Goal: Task Accomplishment & Management: Use online tool/utility

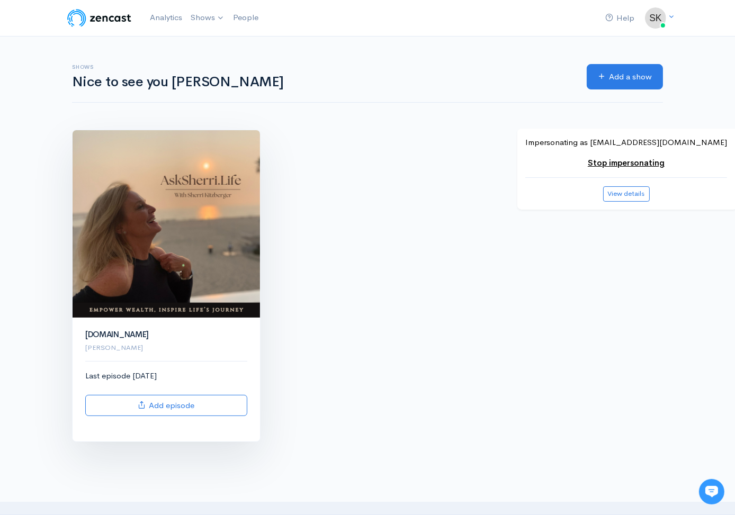
click at [205, 164] on img at bounding box center [166, 223] width 187 height 187
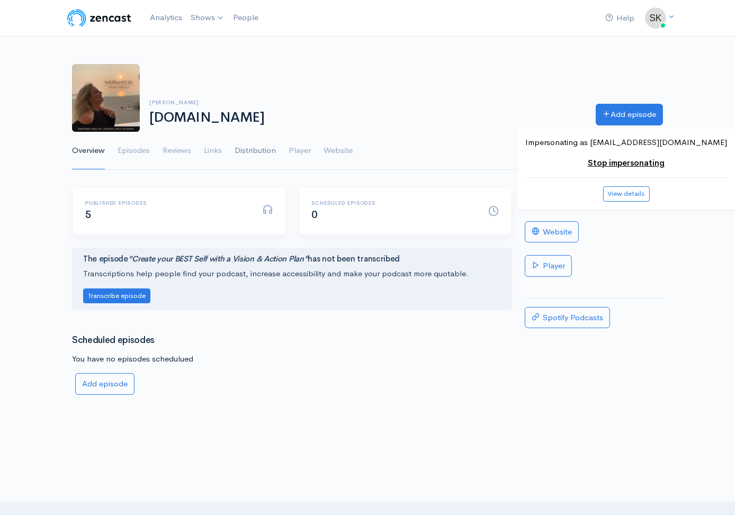
click at [249, 157] on link "Distribution" at bounding box center [255, 151] width 41 height 38
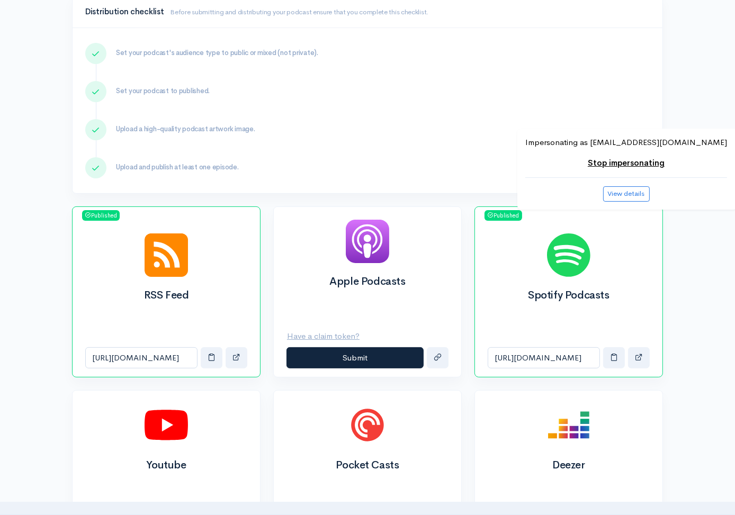
scroll to position [192, 0]
click at [635, 350] on button "button" at bounding box center [639, 358] width 22 height 22
